Goal: Find specific page/section: Find specific page/section

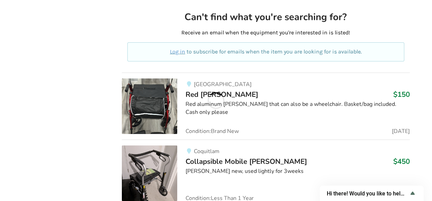
scroll to position [3547, 0]
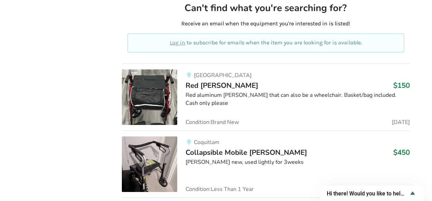
click at [156, 85] on img at bounding box center [149, 96] width 55 height 55
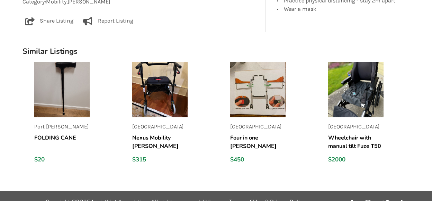
scroll to position [500, 0]
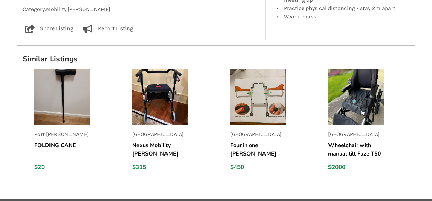
click at [252, 96] on img at bounding box center [257, 96] width 55 height 55
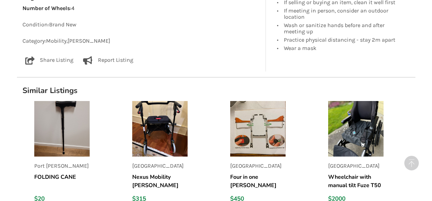
scroll to position [440, 0]
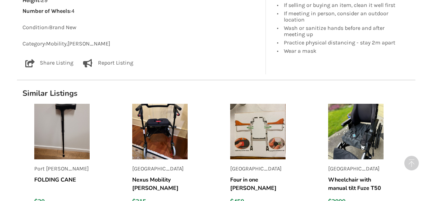
drag, startPoint x: 431, startPoint y: 63, endPoint x: 429, endPoint y: 118, distance: 55.8
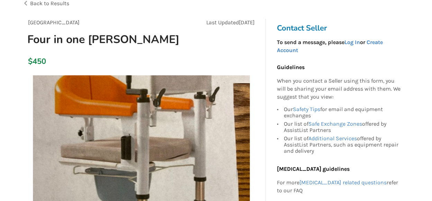
scroll to position [0, 0]
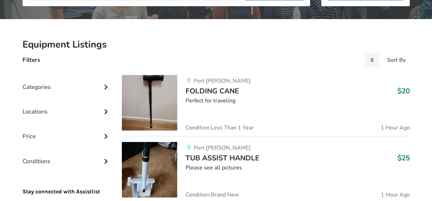
scroll to position [115, 0]
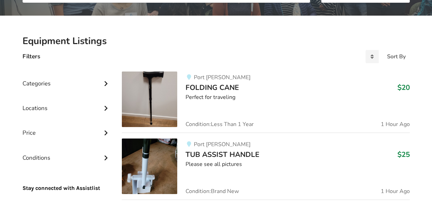
click at [30, 81] on div "Categories" at bounding box center [67, 78] width 89 height 25
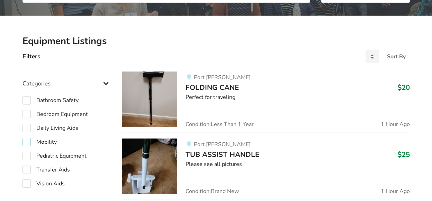
click at [51, 141] on label "Mobility" at bounding box center [40, 141] width 34 height 8
checkbox input "true"
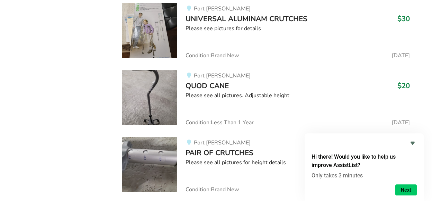
scroll to position [1181, 0]
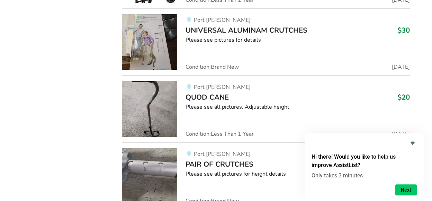
drag, startPoint x: 430, startPoint y: 91, endPoint x: 431, endPoint y: 150, distance: 59.2
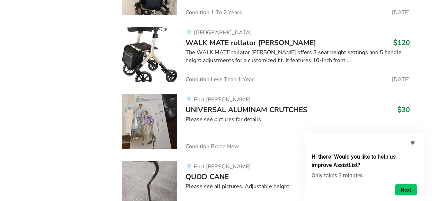
scroll to position [1084, 0]
